Goal: Information Seeking & Learning: Learn about a topic

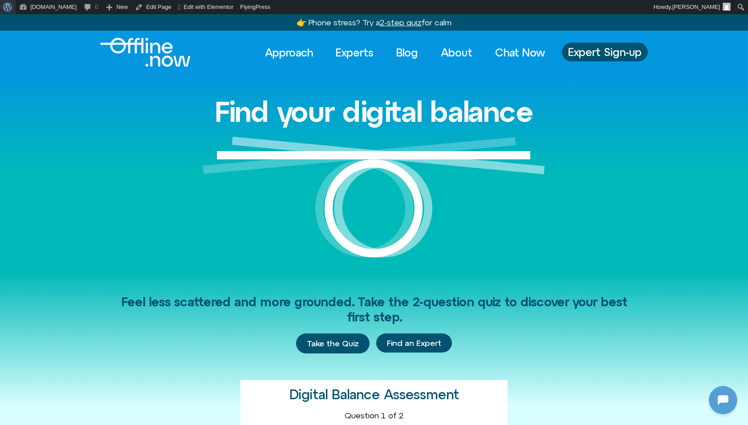
click at [6, 10] on span "Toolbar" at bounding box center [6, 6] width 7 height 12
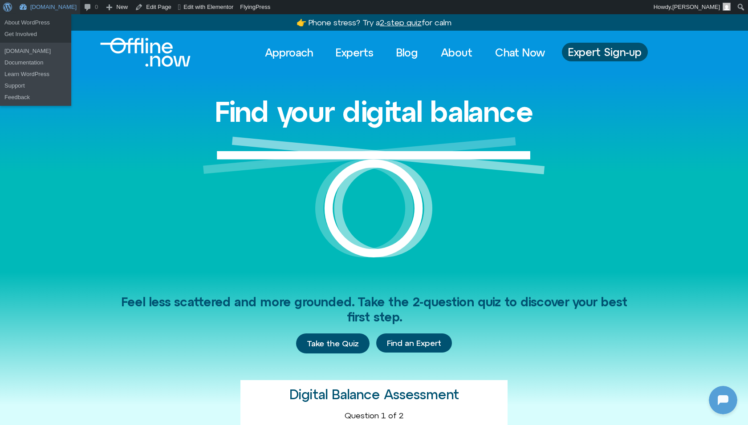
click at [21, 7] on link "[DOMAIN_NAME]" at bounding box center [48, 7] width 65 height 14
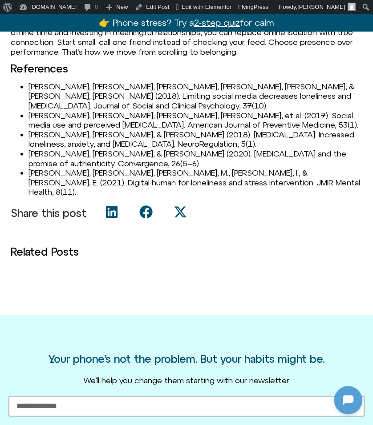
scroll to position [1108, 0]
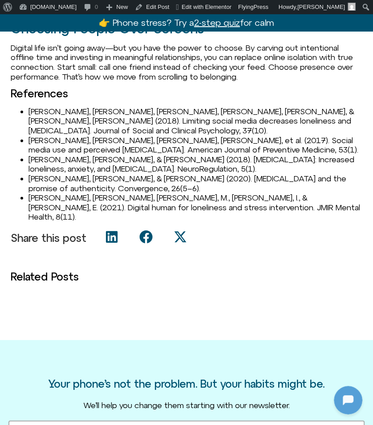
click at [33, 112] on li "Hunt, M. G., Marx, R., Lipson, C., & Young, J. (2018). Limiting social media de…" at bounding box center [195, 121] width 334 height 29
copy li "Hunt"
click at [71, 109] on li "Hunt, M. G., Marx, R., Lipson, C., & Young, J. (2018). Limiting social media de…" at bounding box center [195, 121] width 334 height 29
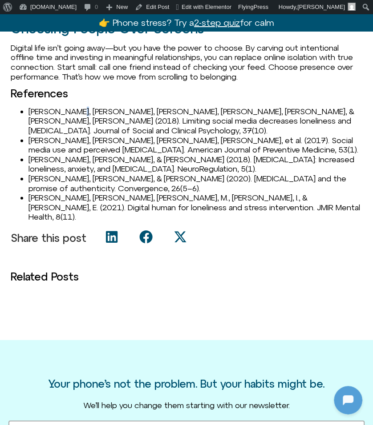
click at [71, 109] on li "Hunt, M. G., Marx, R., Lipson, C., & Young, J. (2018). Limiting social media de…" at bounding box center [195, 121] width 334 height 29
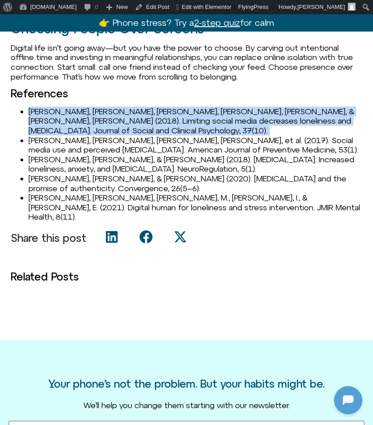
copy li "Hunt, M. G., Marx, R., Lipson, C., & Young, J. (2018). Limiting social media de…"
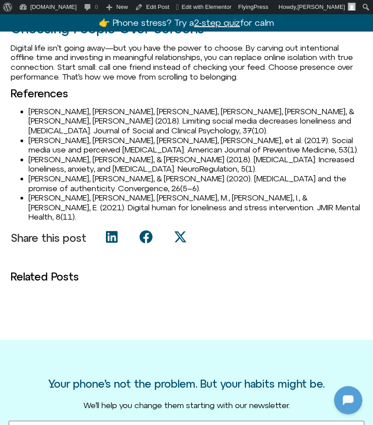
click at [54, 136] on li "Primack, B. A., Shensa, A., Sidani, J. E., et al. (2017). Social media use and …" at bounding box center [195, 145] width 334 height 19
drag, startPoint x: 69, startPoint y: 112, endPoint x: 28, endPoint y: 112, distance: 41.4
click at [28, 112] on ul "Hunt, M. G., Marx, R., Lipson, C., & Young, J. (2018). Limiting social media de…" at bounding box center [187, 164] width 352 height 115
copy li "Hunt, M. G."
click at [38, 136] on li "Primack, B. A., Shensa, A., Sidani, J. E., et al. (2017). Social media use and …" at bounding box center [195, 145] width 334 height 19
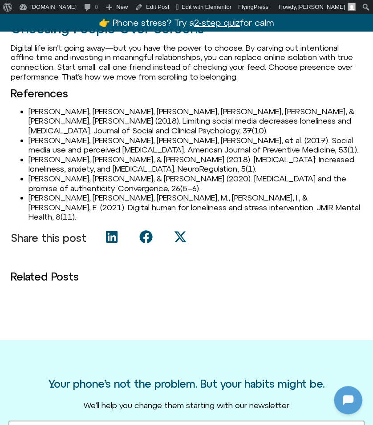
click at [38, 136] on li "Primack, B. A., Shensa, A., Sidani, J. E., et al. (2017). Social media use and …" at bounding box center [195, 145] width 334 height 19
copy li "Primack"
click at [86, 136] on li "Primack, B. A., Shensa, A., Sidani, J. E., et al. (2017). Social media use and …" at bounding box center [195, 145] width 334 height 19
click at [86, 136] on li "[PERSON_NAME], [PERSON_NAME], [PERSON_NAME], [PERSON_NAME], et al. (2017). Soci…" at bounding box center [195, 145] width 334 height 19
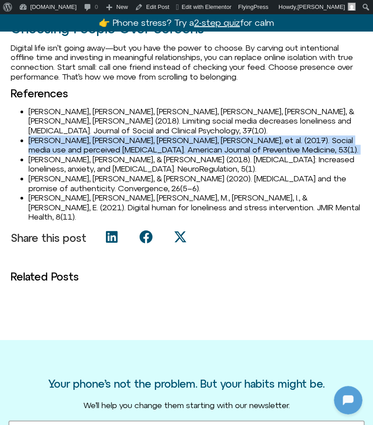
copy li "[PERSON_NAME], [PERSON_NAME], [PERSON_NAME], [PERSON_NAME], et al. (2017). Soci…"
click at [55, 143] on li "[PERSON_NAME], [PERSON_NAME], [PERSON_NAME], [PERSON_NAME], et al. (2017). Soci…" at bounding box center [195, 145] width 334 height 19
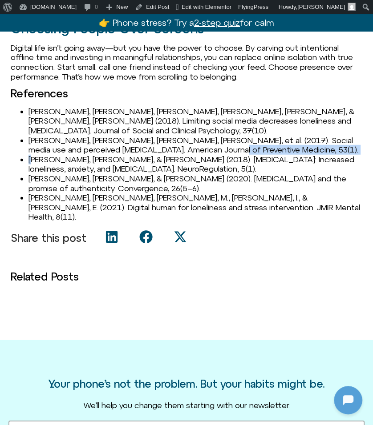
drag, startPoint x: 33, startPoint y: 149, endPoint x: 179, endPoint y: 143, distance: 146.1
click at [180, 143] on ul "Hunt, M. G., Marx, R., Lipson, C., & Young, J. (2018). Limiting social media de…" at bounding box center [187, 164] width 352 height 115
click at [112, 174] on li "[PERSON_NAME], [PERSON_NAME], & [PERSON_NAME] (2020). [MEDICAL_DATA] and the pr…" at bounding box center [195, 183] width 334 height 19
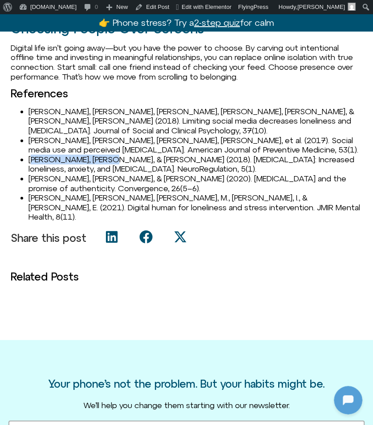
drag, startPoint x: 31, startPoint y: 150, endPoint x: 101, endPoint y: 149, distance: 70.8
click at [101, 155] on li "[PERSON_NAME], [PERSON_NAME], & [PERSON_NAME] (2018). [MEDICAL_DATA]: Increased…" at bounding box center [195, 164] width 334 height 19
drag, startPoint x: 28, startPoint y: 148, endPoint x: 62, endPoint y: 150, distance: 33.4
click at [62, 155] on li "[PERSON_NAME], [PERSON_NAME], & [PERSON_NAME] (2018). [MEDICAL_DATA]: Increased…" at bounding box center [195, 164] width 334 height 19
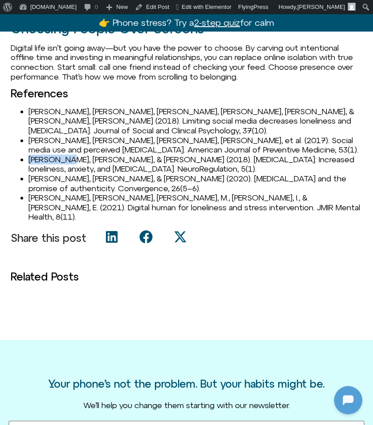
copy li "Peper, E.,"
click at [51, 160] on li "[PERSON_NAME], [PERSON_NAME], & [PERSON_NAME] (2018). [MEDICAL_DATA]: Increased…" at bounding box center [195, 164] width 334 height 19
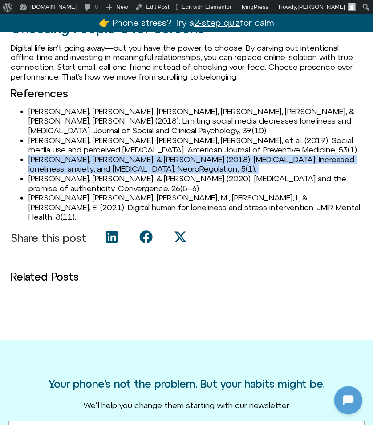
click at [51, 160] on li "[PERSON_NAME], [PERSON_NAME], & [PERSON_NAME] (2018). [MEDICAL_DATA]: Increased…" at bounding box center [195, 164] width 334 height 19
copy li "[PERSON_NAME], [PERSON_NAME], & [PERSON_NAME] (2018). [MEDICAL_DATA]: Increased…"
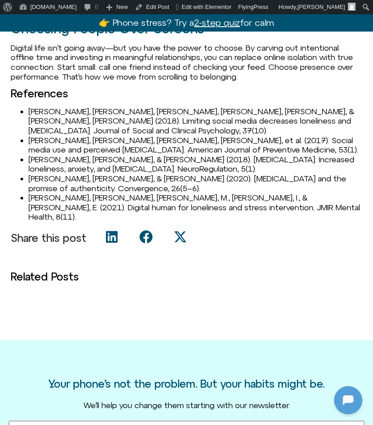
click at [40, 174] on li "[PERSON_NAME], [PERSON_NAME], & [PERSON_NAME] (2020). [MEDICAL_DATA] and the pr…" at bounding box center [195, 183] width 334 height 19
copy li "Syvertsen"
click at [44, 174] on li "[PERSON_NAME], [PERSON_NAME], & [PERSON_NAME] (2020). [MEDICAL_DATA] and the pr…" at bounding box center [195, 183] width 334 height 19
drag, startPoint x: 29, startPoint y: 188, endPoint x: 53, endPoint y: 186, distance: 24.5
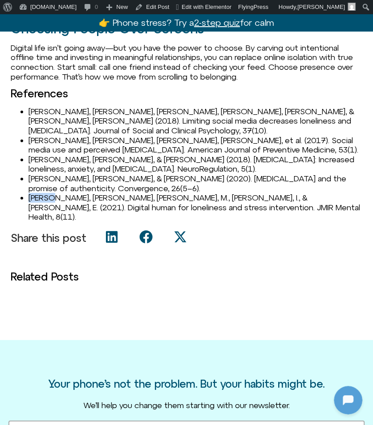
click at [53, 193] on li "[PERSON_NAME], [PERSON_NAME], [PERSON_NAME], M., [PERSON_NAME], I., & [PERSON_N…" at bounding box center [195, 207] width 334 height 29
copy li "Loveys"
click at [48, 198] on li "[PERSON_NAME], [PERSON_NAME], [PERSON_NAME], M., [PERSON_NAME], I., & [PERSON_N…" at bounding box center [195, 207] width 334 height 29
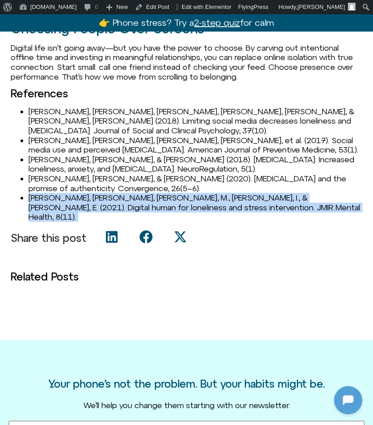
click at [48, 198] on li "[PERSON_NAME], [PERSON_NAME], [PERSON_NAME], M., [PERSON_NAME], I., & [PERSON_N…" at bounding box center [195, 207] width 334 height 29
copy div "[PERSON_NAME], [PERSON_NAME], [PERSON_NAME], M., [PERSON_NAME], I., & [PERSON_N…"
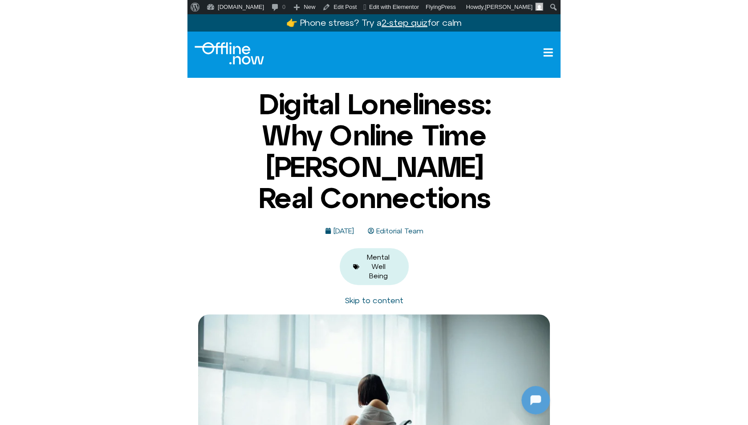
scroll to position [0, 0]
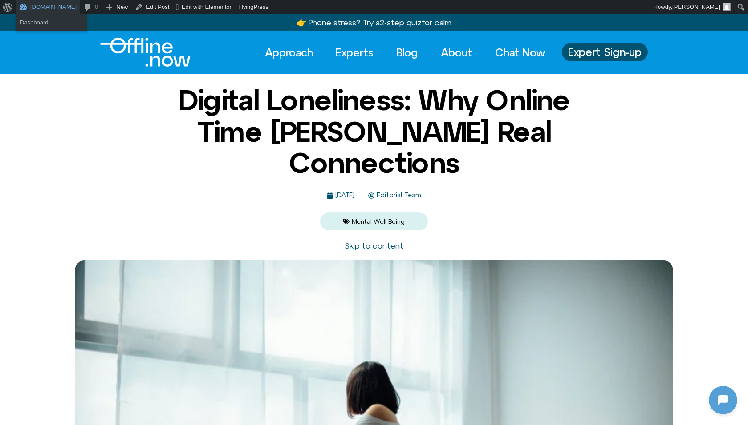
click at [48, 5] on link "[DOMAIN_NAME]" at bounding box center [48, 7] width 65 height 14
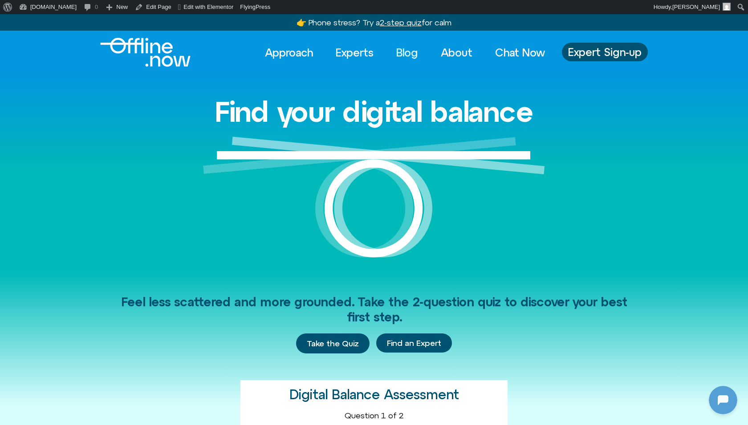
click at [400, 53] on link "Blog" at bounding box center [407, 53] width 38 height 20
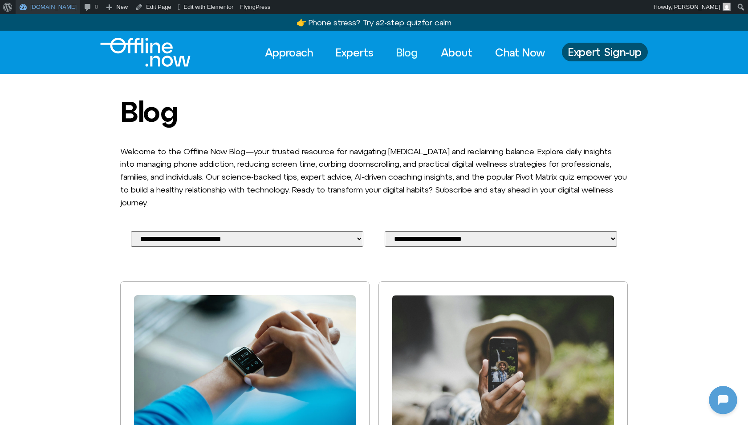
click at [22, 8] on link "[DOMAIN_NAME]" at bounding box center [48, 7] width 65 height 14
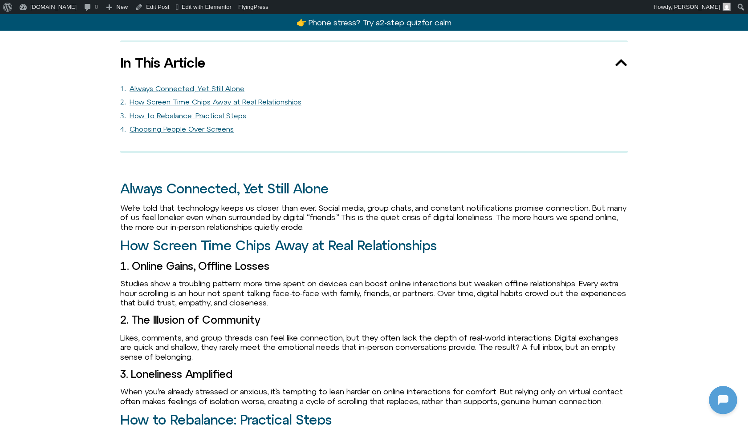
scroll to position [543, 0]
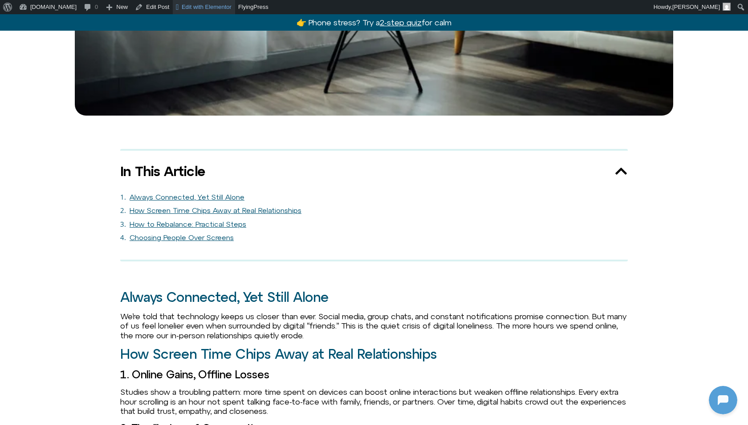
click at [190, 11] on link "Edit with Elementor" at bounding box center [204, 7] width 62 height 14
